Goal: Task Accomplishment & Management: Manage account settings

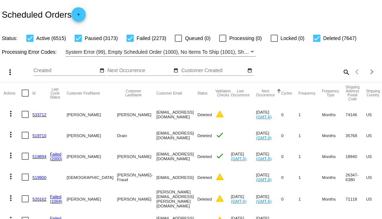
click at [344, 78] on mat-icon "search" at bounding box center [346, 71] width 9 height 11
click at [344, 74] on input "Search" at bounding box center [302, 71] width 95 height 6
click at [343, 78] on mat-icon "search" at bounding box center [346, 71] width 9 height 11
click at [343, 74] on input "Search" at bounding box center [302, 71] width 95 height 6
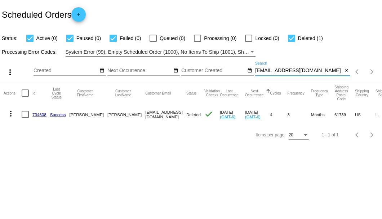
type input "[EMAIL_ADDRESS][DOMAIN_NAME]"
click at [38, 114] on link "734608" at bounding box center [39, 114] width 14 height 5
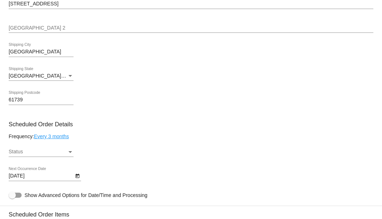
scroll to position [433, 0]
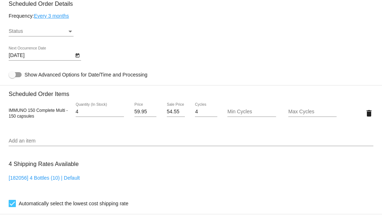
click at [77, 58] on icon "Open calendar" at bounding box center [77, 55] width 5 height 9
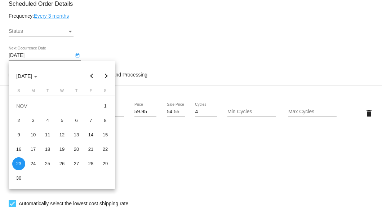
click at [112, 63] on div "NOV 2025" at bounding box center [62, 72] width 107 height 22
click at [127, 53] on div at bounding box center [191, 109] width 382 height 219
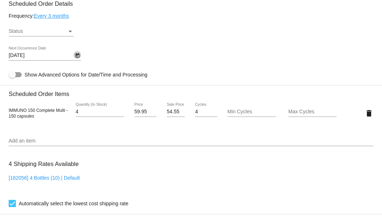
click at [76, 57] on icon "Open calendar" at bounding box center [77, 55] width 4 height 4
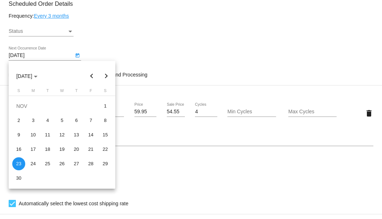
click at [105, 76] on button "Next month" at bounding box center [106, 76] width 14 height 14
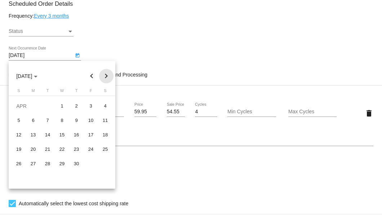
click at [105, 76] on button "Next month" at bounding box center [106, 76] width 14 height 14
click at [105, 75] on button "Next month" at bounding box center [106, 76] width 14 height 14
click at [90, 76] on button "Previous month" at bounding box center [92, 76] width 14 height 14
click at [33, 149] on div "15" at bounding box center [33, 149] width 13 height 13
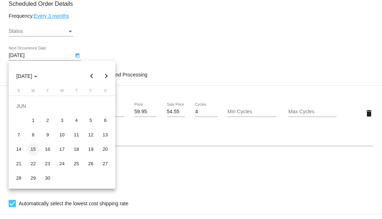
type input "6/15/2026"
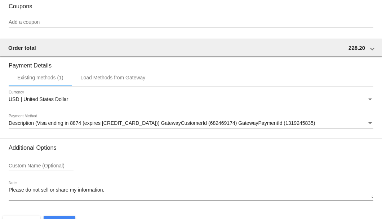
scroll to position [671, 0]
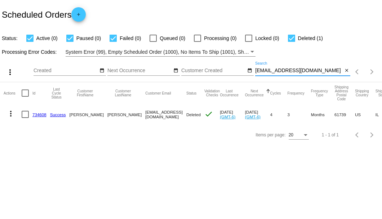
drag, startPoint x: 312, startPoint y: 71, endPoint x: 255, endPoint y: 74, distance: 56.3
click at [255, 74] on div "[EMAIL_ADDRESS][DOMAIN_NAME] Search" at bounding box center [299, 69] width 88 height 14
type input "6"
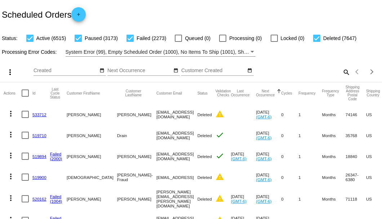
click at [342, 78] on mat-icon "search" at bounding box center [346, 71] width 9 height 11
click at [342, 74] on input "Search" at bounding box center [302, 71] width 95 height 6
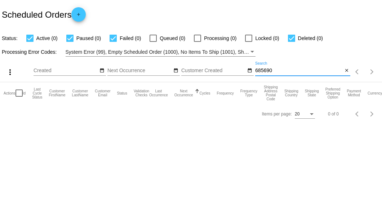
drag, startPoint x: 289, startPoint y: 71, endPoint x: 255, endPoint y: 71, distance: 33.9
click at [255, 71] on input "685690" at bounding box center [299, 71] width 88 height 6
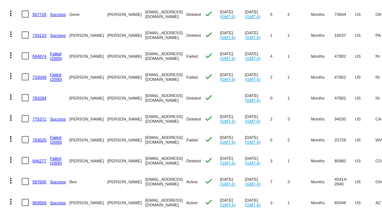
scroll to position [347, 0]
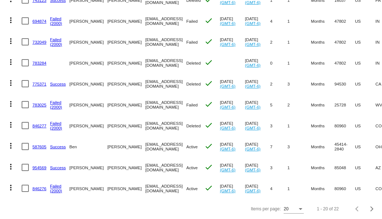
type input "Myers"
click at [40, 186] on link "846276" at bounding box center [39, 188] width 14 height 5
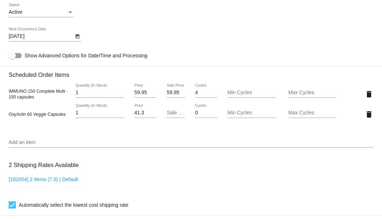
scroll to position [419, 0]
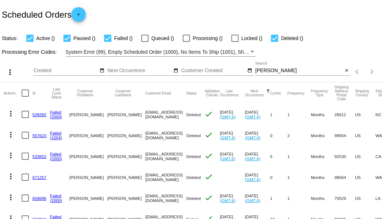
click at [263, 74] on input "[PERSON_NAME]" at bounding box center [299, 71] width 88 height 6
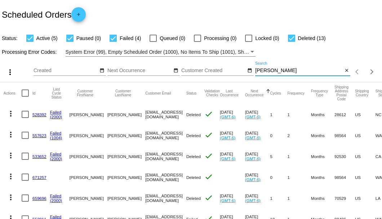
click at [263, 74] on input "Myers" at bounding box center [299, 71] width 88 height 6
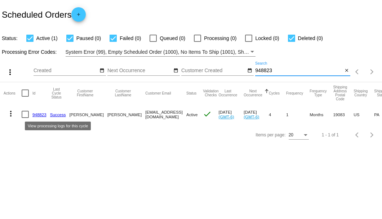
type input "948823"
click at [35, 115] on link "948823" at bounding box center [39, 114] width 14 height 5
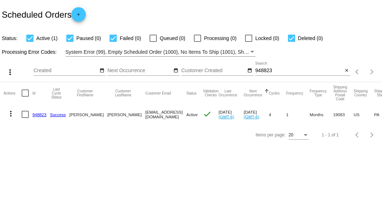
drag, startPoint x: 120, startPoint y: 115, endPoint x: 193, endPoint y: 112, distance: 72.2
click at [186, 112] on mat-cell "[EMAIL_ADDRESS][DOMAIN_NAME]" at bounding box center [165, 114] width 41 height 21
copy mat-cell "[EMAIL_ADDRESS][DOMAIN_NAME]"
